Goal: Information Seeking & Learning: Check status

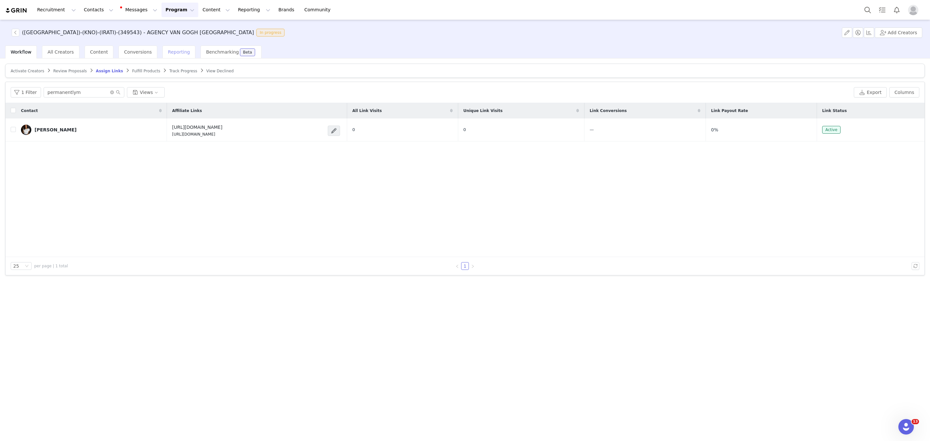
click at [182, 52] on div "Reporting" at bounding box center [178, 52] width 33 height 13
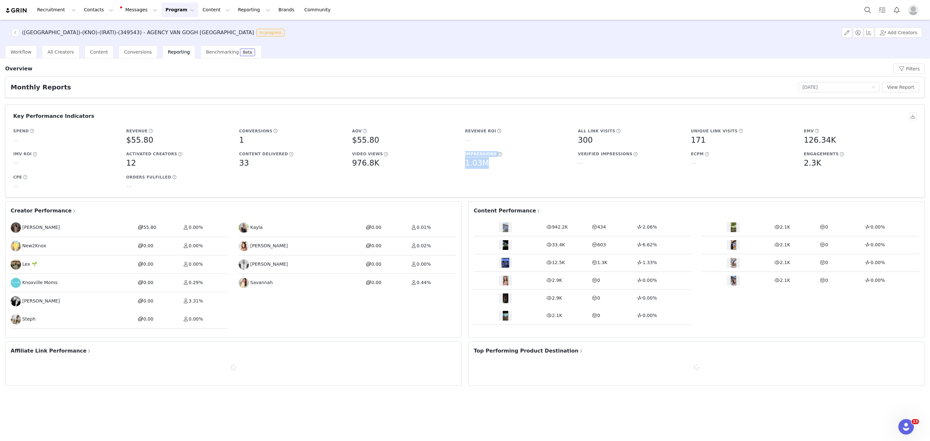
drag, startPoint x: 528, startPoint y: 170, endPoint x: 448, endPoint y: 168, distance: 80.1
click at [448, 168] on div "Spend -- Revenue $55.80 Conversions 1 AOV $55.80 Revenue ROI -- All Link Visits…" at bounding box center [464, 159] width 904 height 69
click at [516, 168] on div "1.03M" at bounding box center [520, 163] width 110 height 12
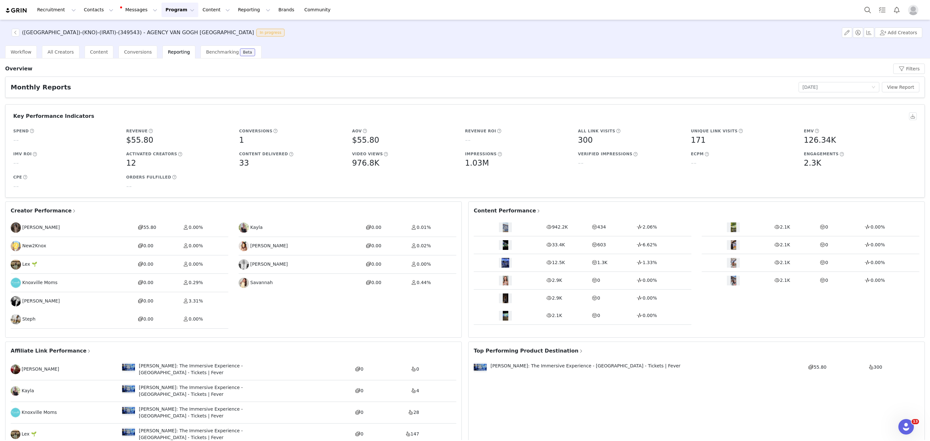
click at [542, 229] on div "942.2K 434 2.06%" at bounding box center [583, 228] width 218 height 18
click at [552, 230] on span "942.2K" at bounding box center [560, 226] width 16 height 5
click at [513, 217] on article "Content Performance 942.2K 434 2.06% 33.4K 603 6.62% 12.5K 1.3K 1.33% 2.9K 0 0.…" at bounding box center [696, 270] width 457 height 136
click at [516, 207] on article "Content Performance 942.2K 434 2.06% 33.4K 603 6.62% 12.5K 1.3K 1.33% 2.9K 0 0.…" at bounding box center [696, 270] width 457 height 136
click at [518, 210] on span "Content Performance" at bounding box center [507, 211] width 67 height 8
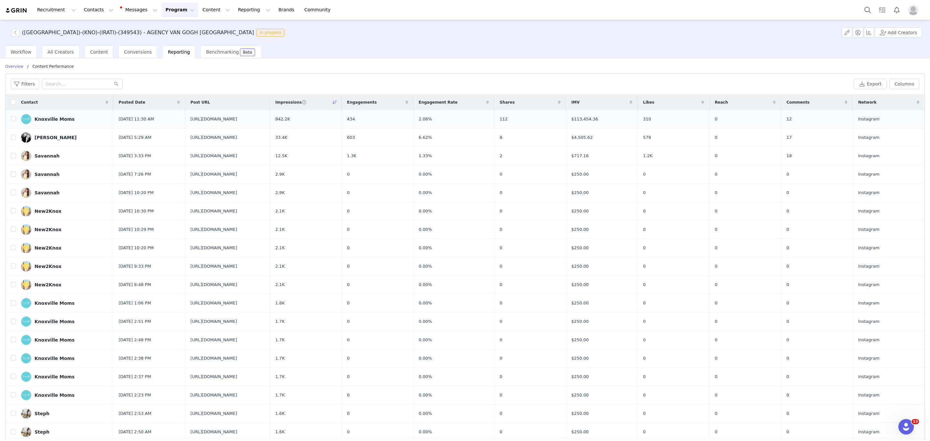
drag, startPoint x: 304, startPoint y: 120, endPoint x: 168, endPoint y: 124, distance: 135.7
click at [168, 124] on tr "Knoxville Moms [DATE] 11:30 AM [URL][DOMAIN_NAME] 942.2K 434 2.06% 112 $113,454…" at bounding box center [464, 119] width 919 height 18
copy tr "[URL][DOMAIN_NAME]"
click at [197, 122] on span "[URL][DOMAIN_NAME]" at bounding box center [214, 119] width 47 height 6
copy tr "[DATE] 11:30 AM [URL][DOMAIN_NAME]"
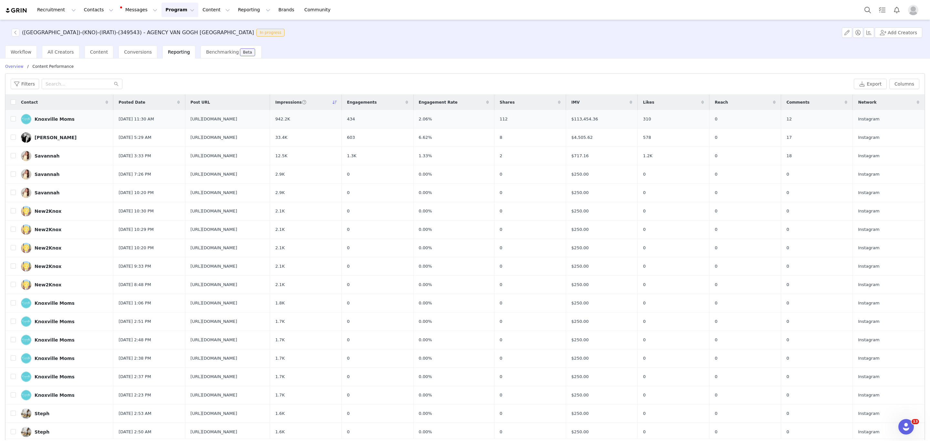
drag, startPoint x: 268, startPoint y: 114, endPoint x: 137, endPoint y: 112, distance: 131.8
click at [137, 112] on tr "Knoxville Moms [DATE] 11:30 AM [URL][DOMAIN_NAME] 942.2K 434 2.06% 112 $113,454…" at bounding box center [464, 119] width 919 height 18
